Goal: Task Accomplishment & Management: Manage account settings

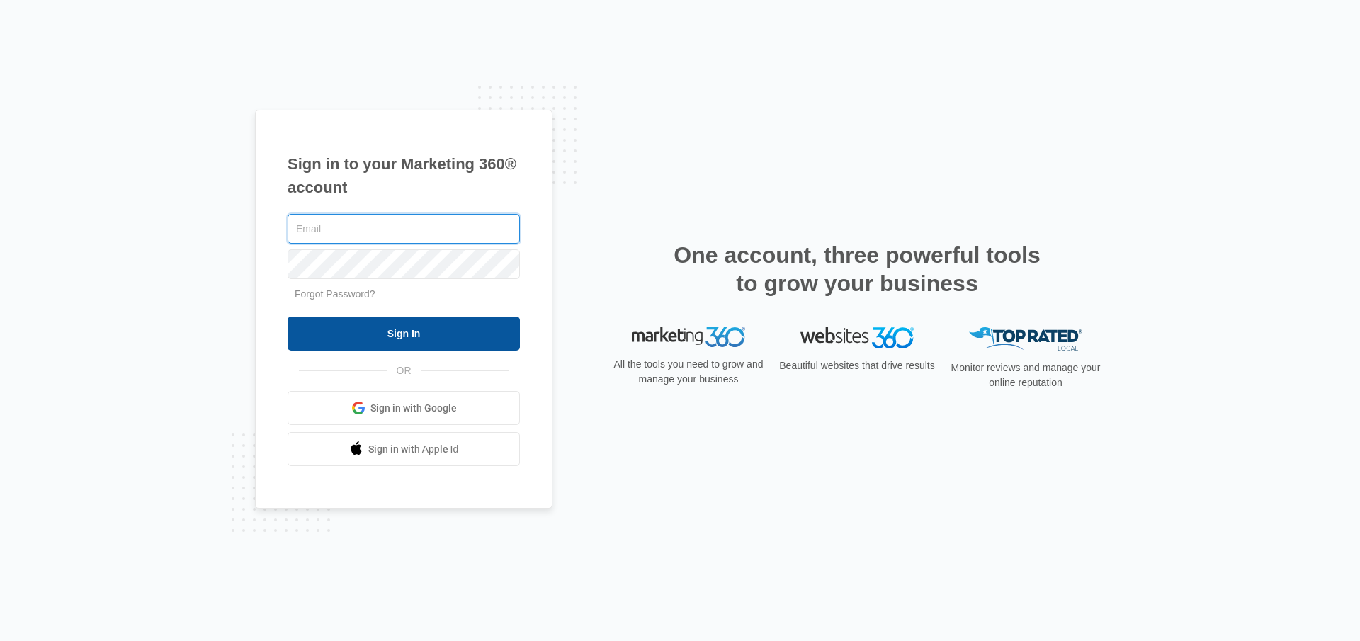
type input "[EMAIL_ADDRESS][DOMAIN_NAME]"
click at [351, 346] on input "Sign In" at bounding box center [404, 334] width 232 height 34
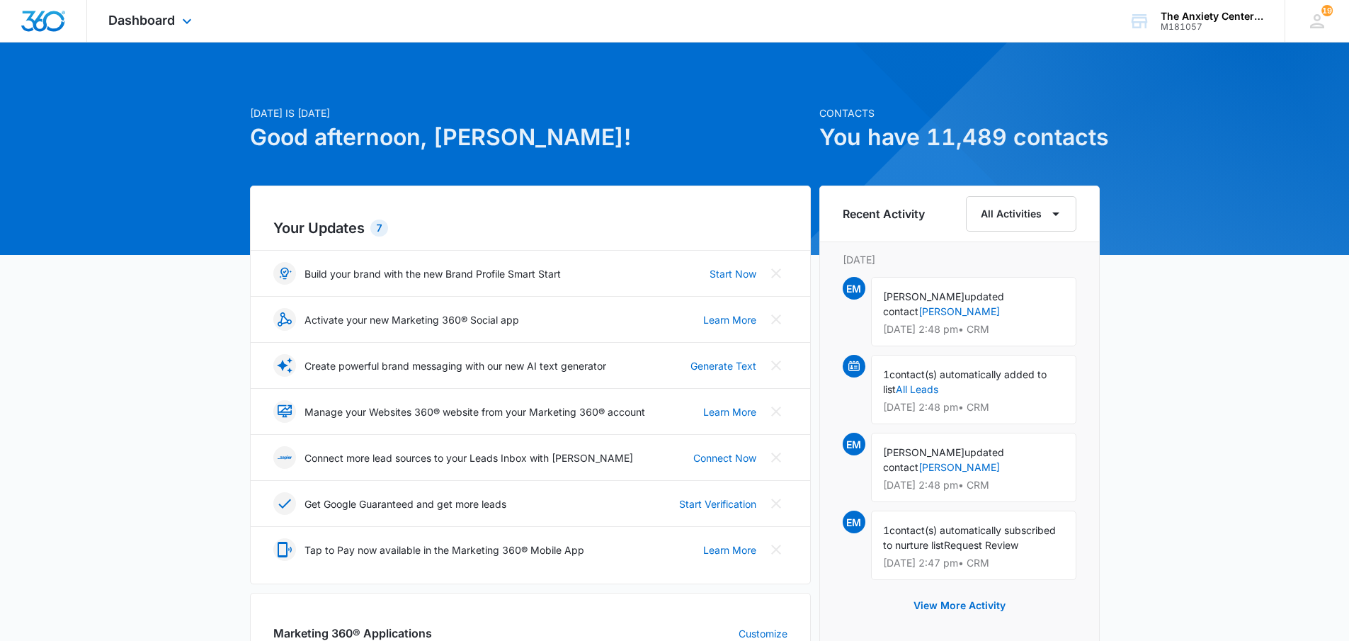
click at [131, 29] on div "Dashboard Apps Reputation Websites Forms CRM Email Social Payments POS Content …" at bounding box center [152, 21] width 130 height 42
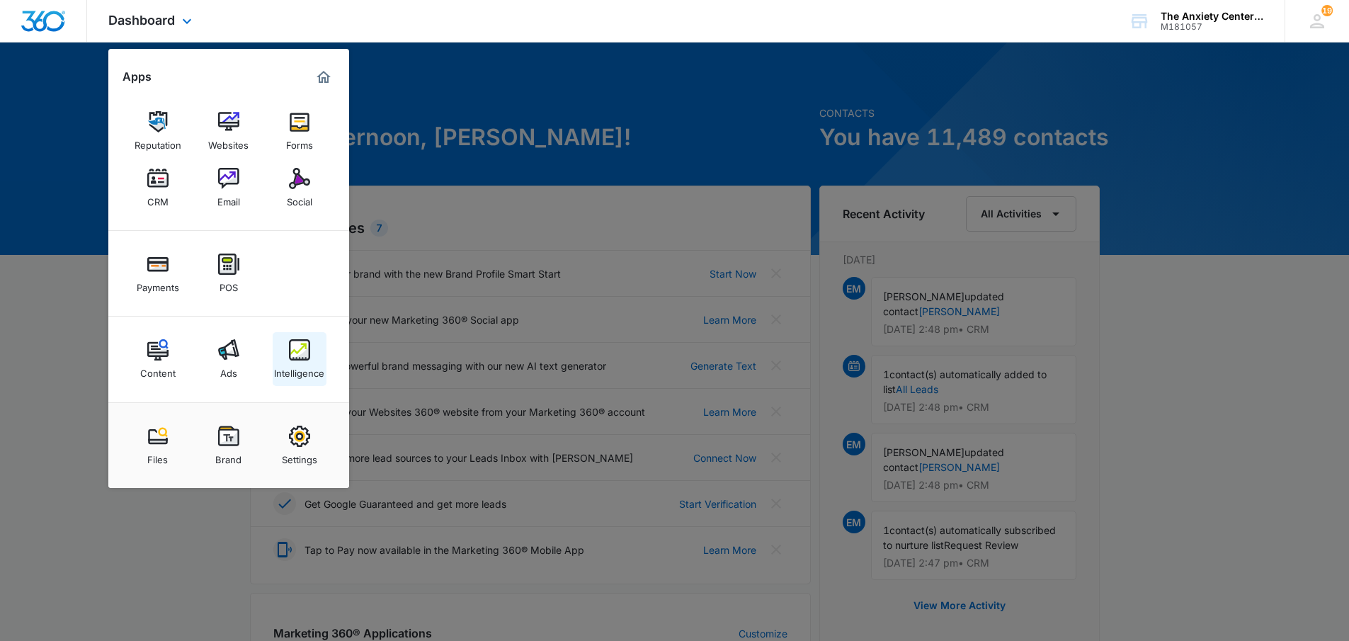
click at [294, 341] on img at bounding box center [299, 349] width 21 height 21
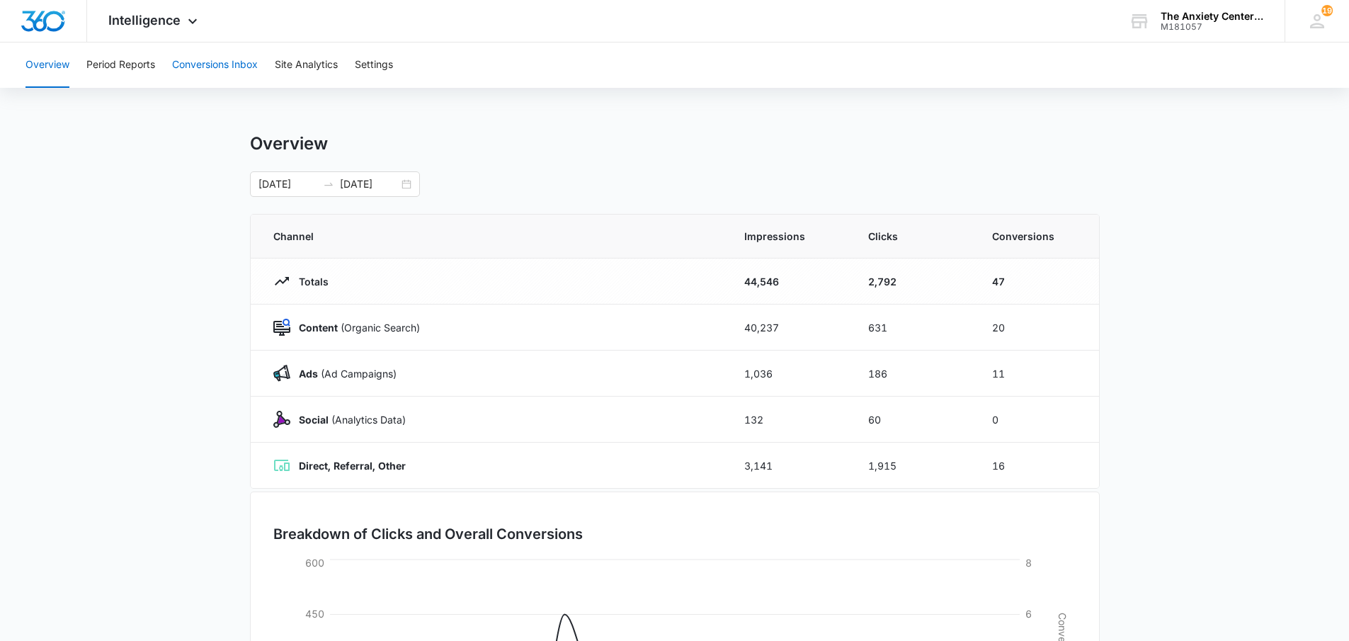
click at [235, 60] on button "Conversions Inbox" at bounding box center [215, 64] width 86 height 45
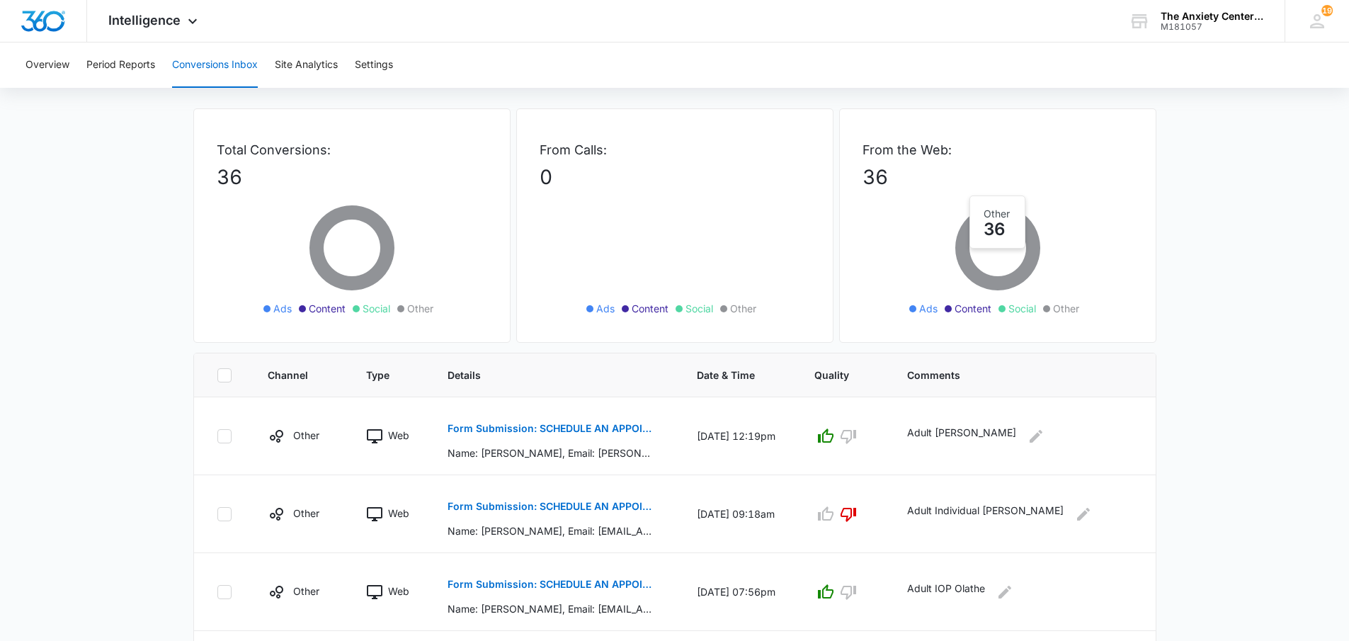
scroll to position [71, 0]
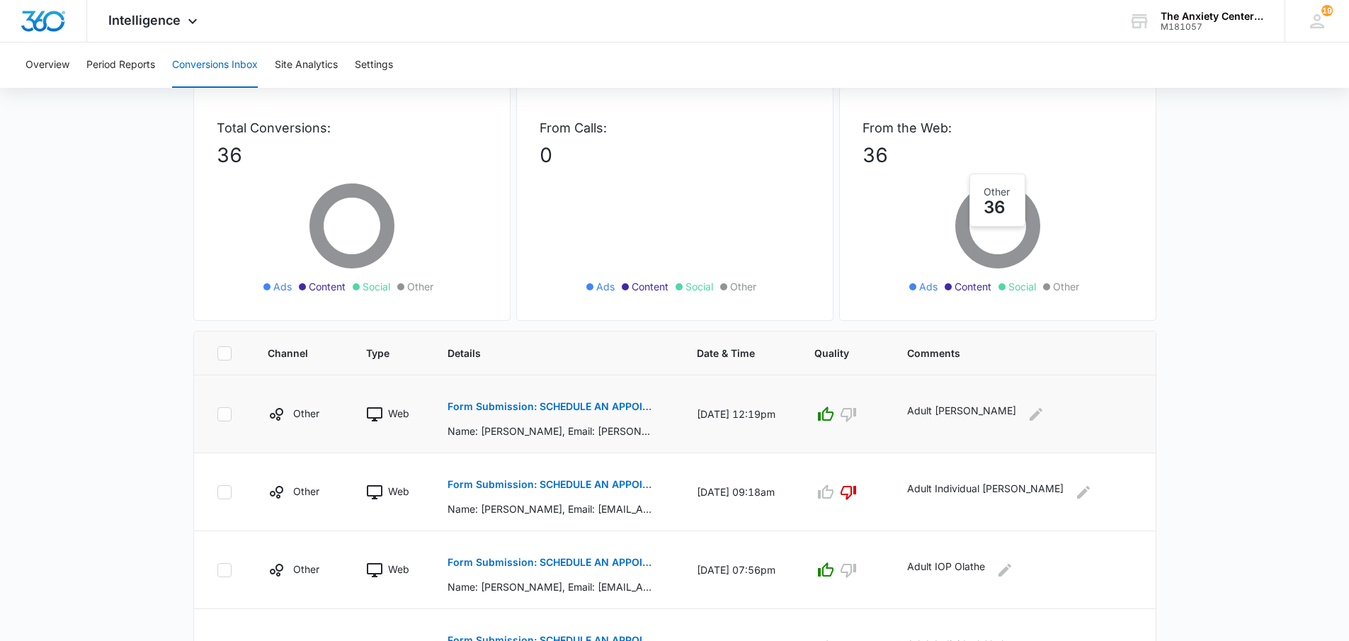
click at [619, 405] on p "Form Submission: SCHEDULE AN APPOINTMENT" at bounding box center [551, 407] width 206 height 10
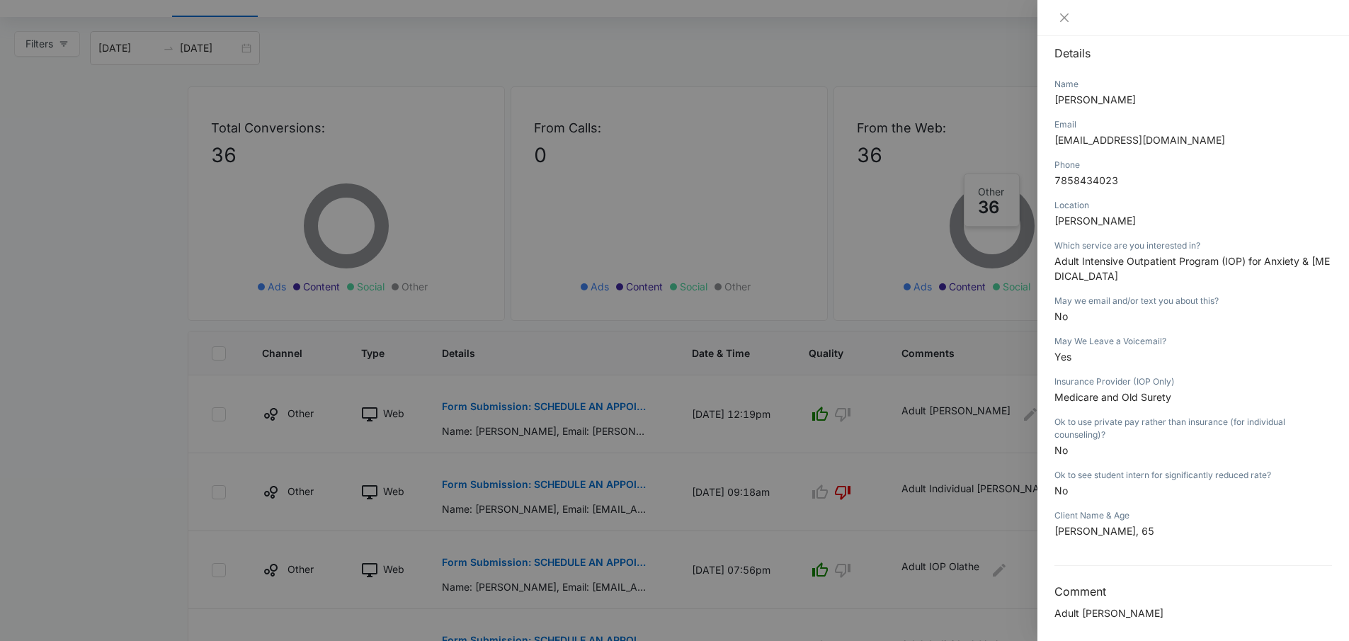
scroll to position [161, 0]
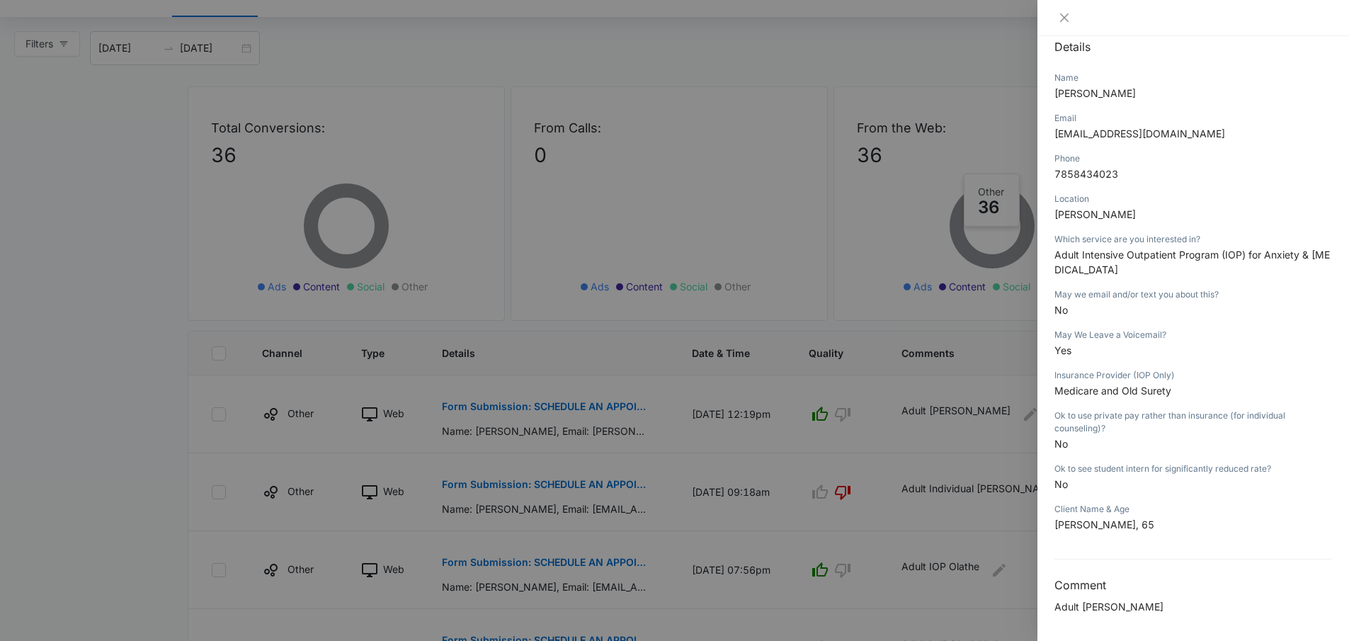
click at [45, 164] on div at bounding box center [674, 320] width 1349 height 641
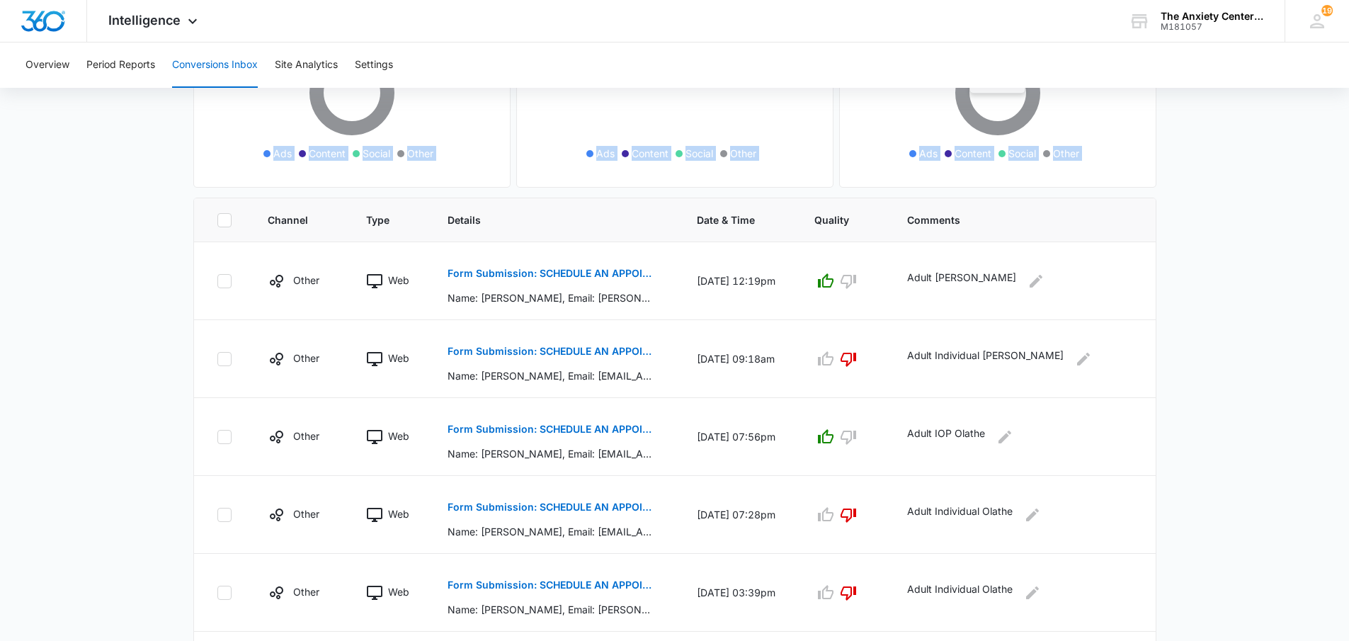
scroll to position [203, 0]
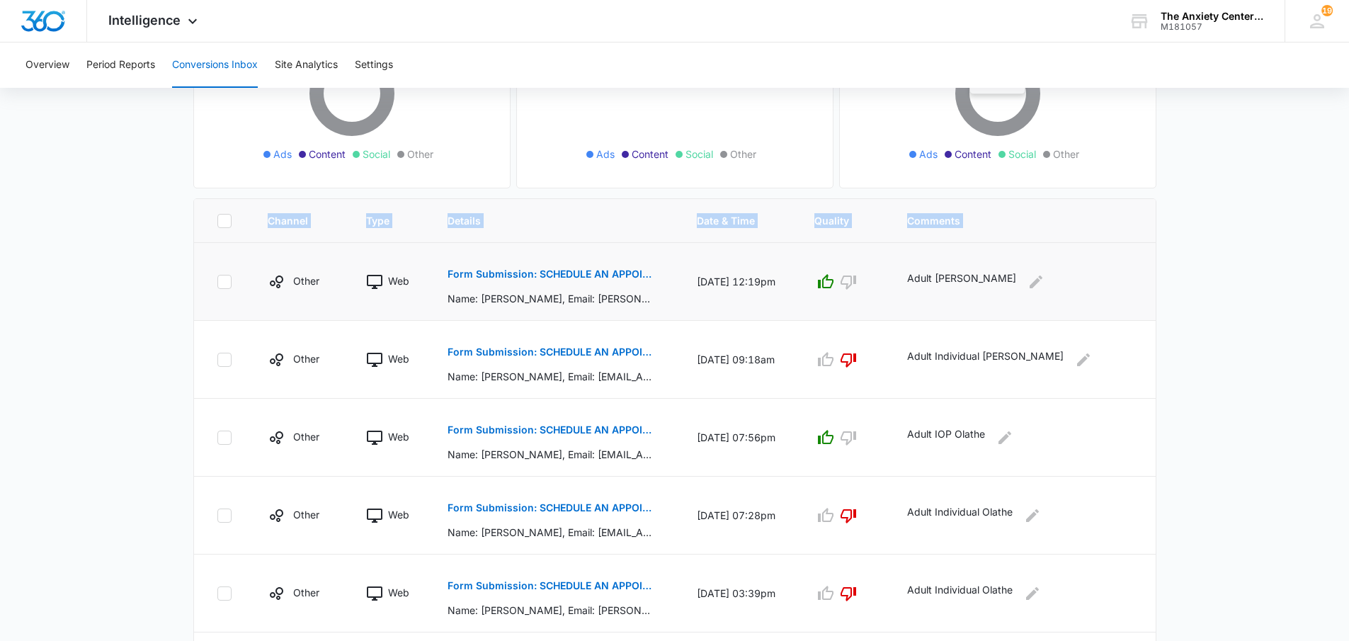
drag, startPoint x: 1077, startPoint y: 554, endPoint x: 245, endPoint y: 264, distance: 880.5
click at [245, 264] on tbody "Other Web Form Submission: SCHEDULE AN APPOINTMENT Name: Rick Frydman, Email: r…" at bounding box center [675, 632] width 962 height 779
copy table "Channel Type Details Date & Time Quality Comments"
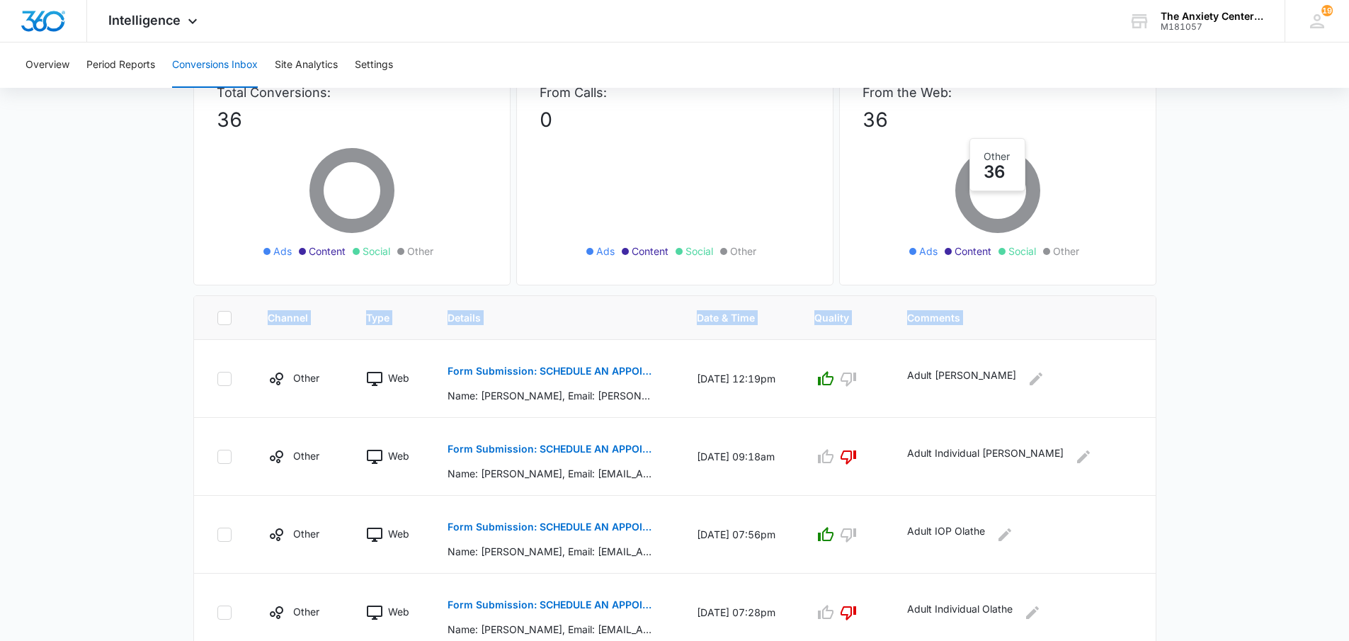
scroll to position [0, 0]
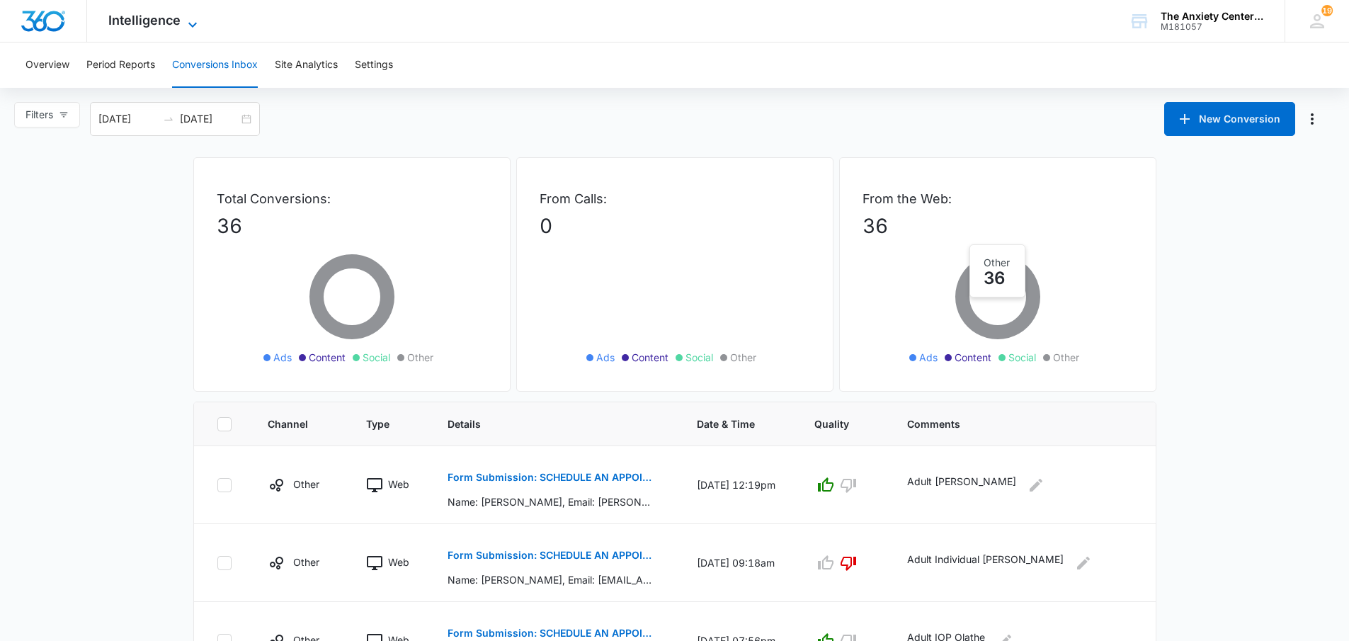
click at [186, 28] on icon at bounding box center [192, 24] width 17 height 17
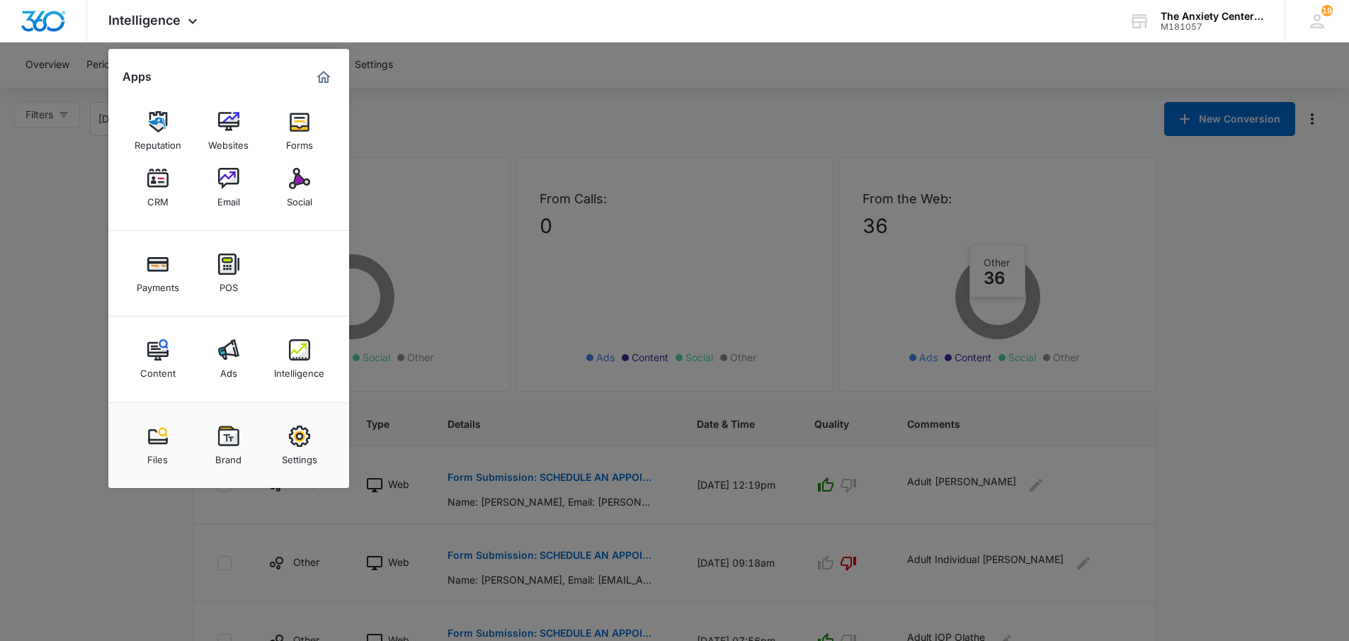
click at [86, 156] on div at bounding box center [674, 320] width 1349 height 641
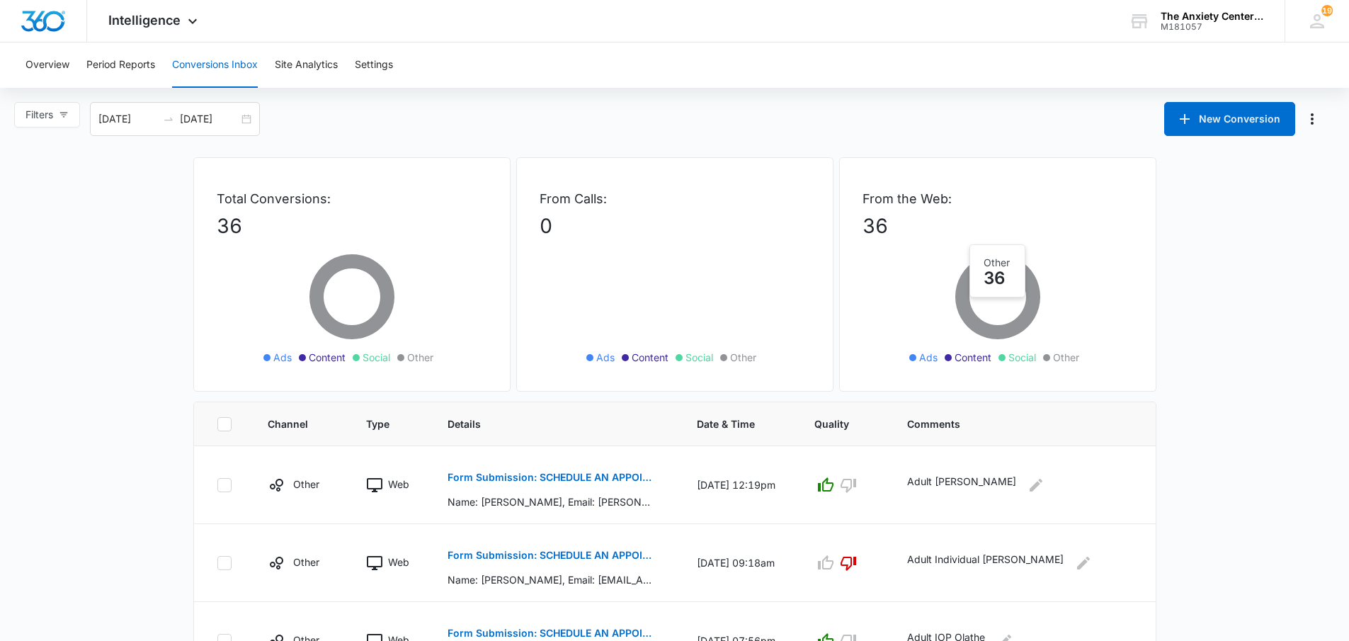
scroll to position [71, 0]
